Goal: Check status: Check status

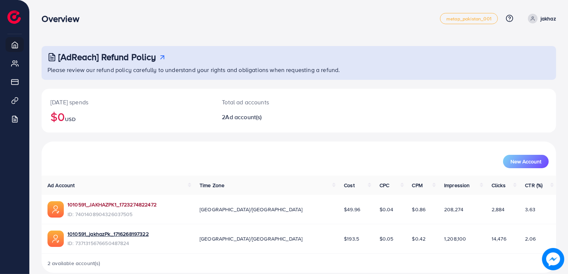
click at [98, 204] on link "1010591_JAKHAZPK1_1723274822472" at bounding box center [112, 204] width 89 height 7
click at [115, 209] on div "1010591_JAKHAZPK1_1723274822472 ID: 7401408904326037505" at bounding box center [112, 209] width 89 height 17
click at [72, 204] on link "1010591_JAKHAZPK1_1723274822472" at bounding box center [112, 204] width 89 height 7
